Goal: Navigation & Orientation: Find specific page/section

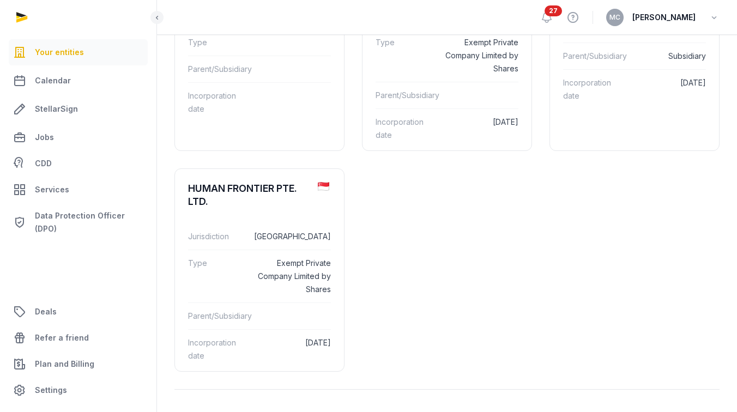
scroll to position [230, 0]
click at [280, 203] on div "HUMAN FRONTIER PTE. LTD." at bounding box center [248, 195] width 121 height 26
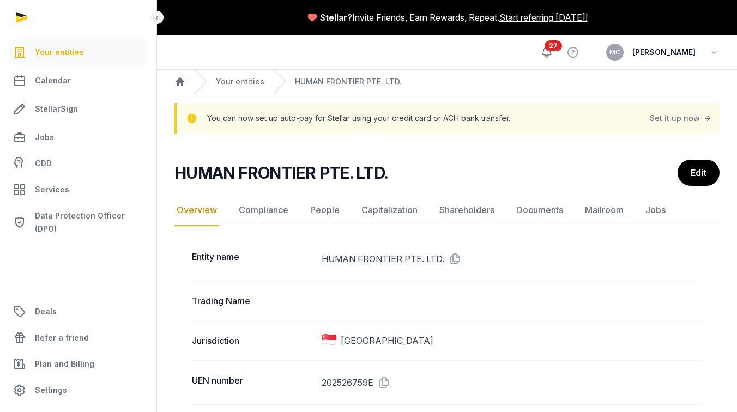
click at [554, 53] on icon at bounding box center [546, 52] width 13 height 13
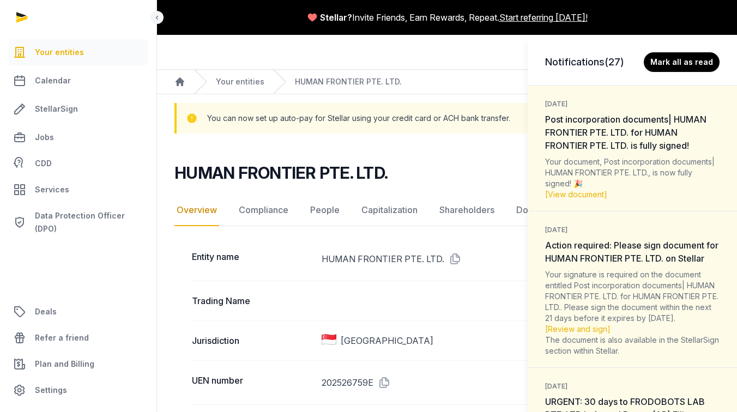
click at [513, 56] on div "Notifications (27) [PERSON_NAME] all as read [DATE] Post incorporation document…" at bounding box center [368, 206] width 737 height 412
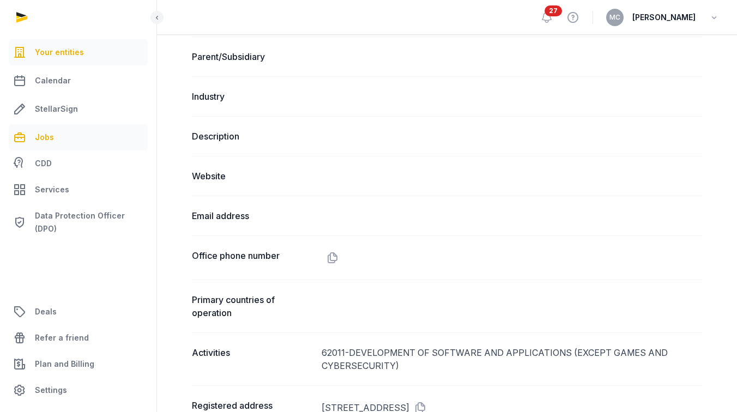
scroll to position [456, 0]
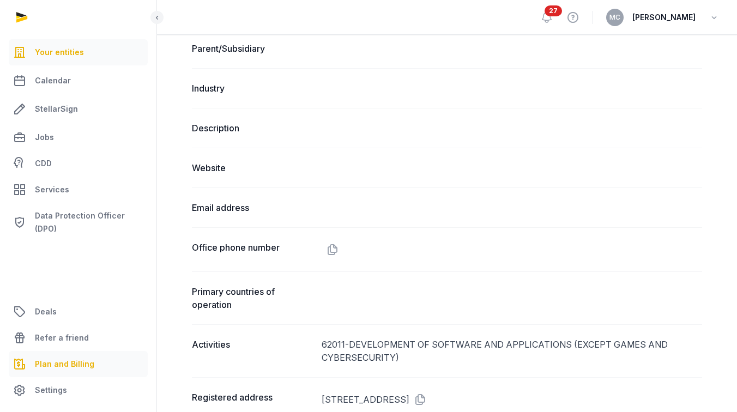
click at [61, 357] on link "Plan and Billing" at bounding box center [78, 364] width 139 height 26
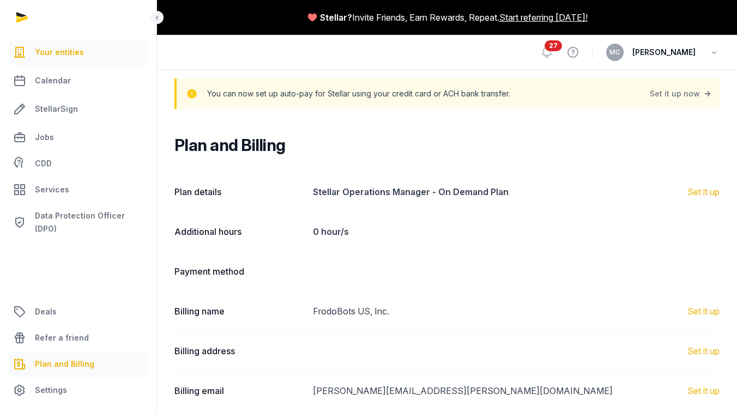
click at [71, 59] on link "Your entities" at bounding box center [78, 52] width 139 height 26
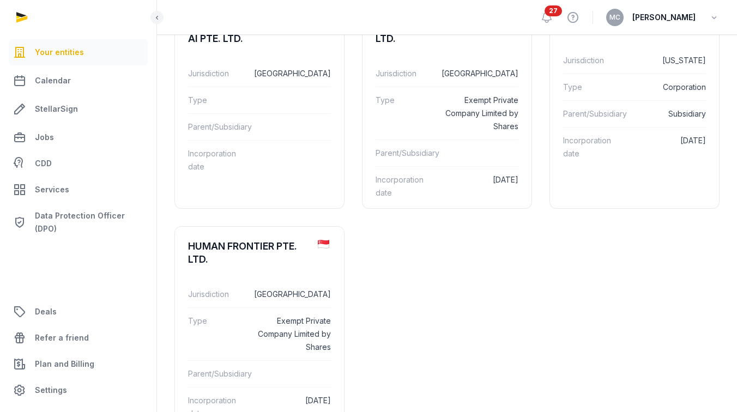
scroll to position [181, 0]
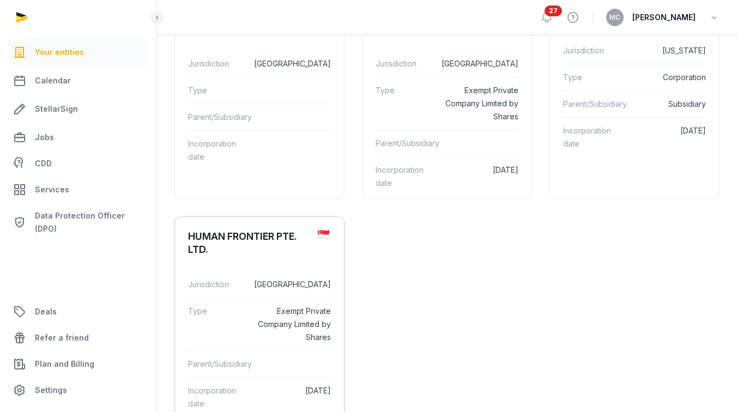
click at [296, 240] on div "HUMAN FRONTIER PTE. LTD." at bounding box center [248, 243] width 121 height 26
